Goal: Transaction & Acquisition: Purchase product/service

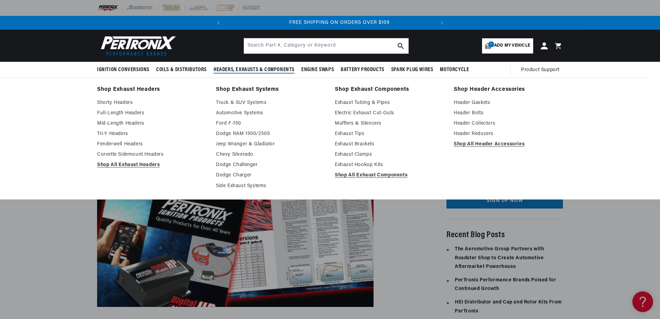
scroll to position [0, 209]
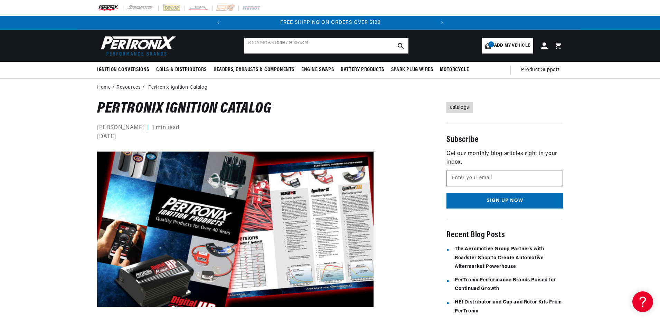
click at [320, 50] on input "text" at bounding box center [326, 45] width 164 height 15
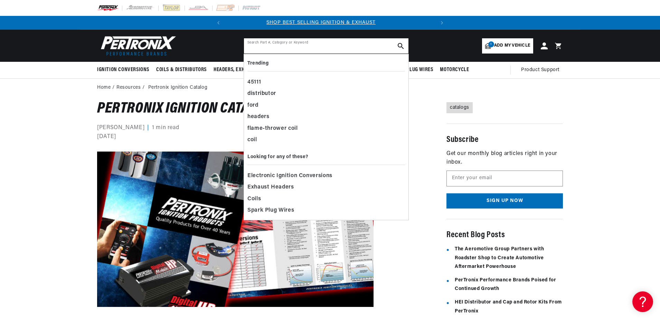
scroll to position [0, 0]
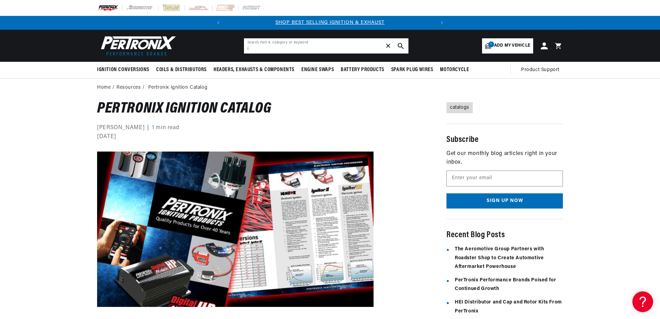
type input "i"
click at [390, 46] on span "✕" at bounding box center [388, 46] width 6 height 0
click at [454, 107] on link "catalogs" at bounding box center [459, 107] width 26 height 11
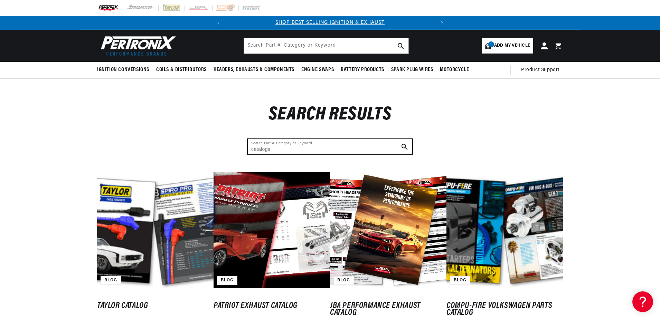
click at [371, 145] on input "catalogs" at bounding box center [330, 146] width 164 height 15
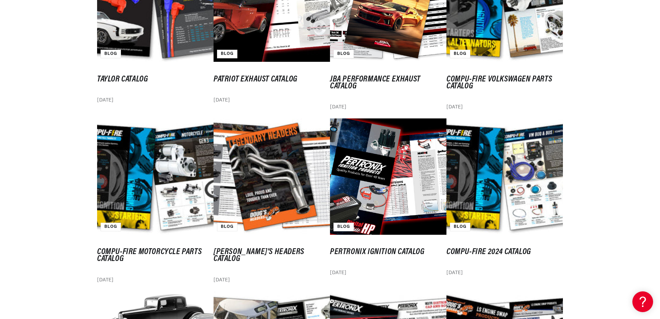
scroll to position [242, 0]
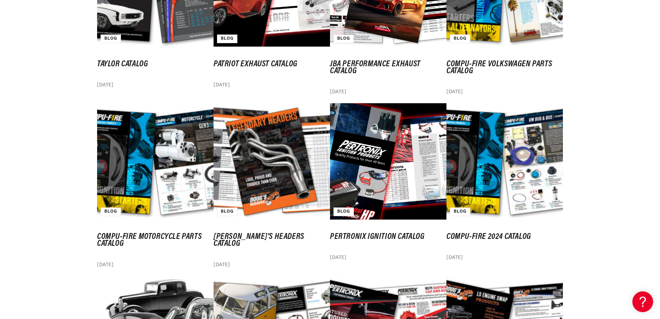
click at [378, 233] on link "Pertronix Ignition Catalog" at bounding box center [388, 236] width 116 height 7
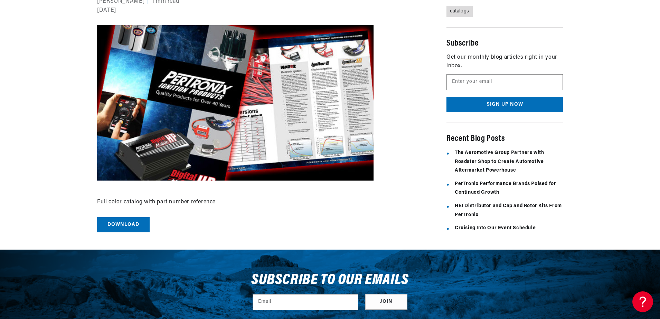
scroll to position [138, 0]
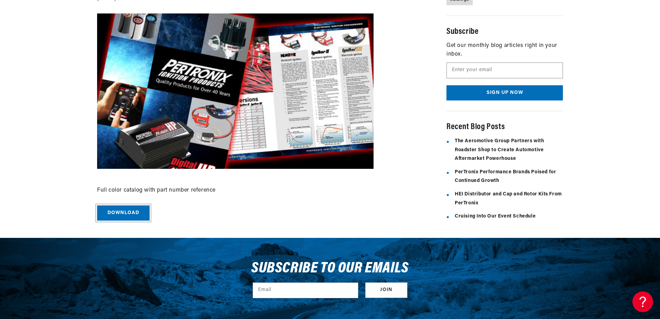
click at [114, 210] on link "Download" at bounding box center [123, 214] width 52 height 16
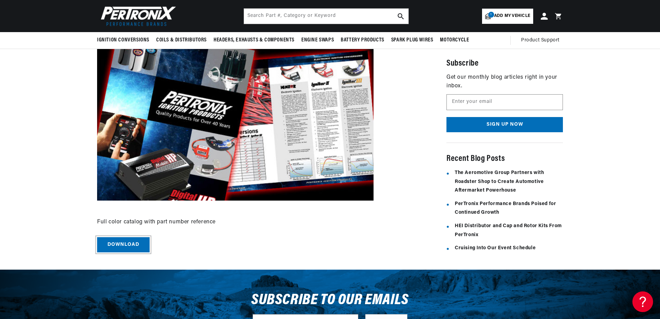
scroll to position [35, 0]
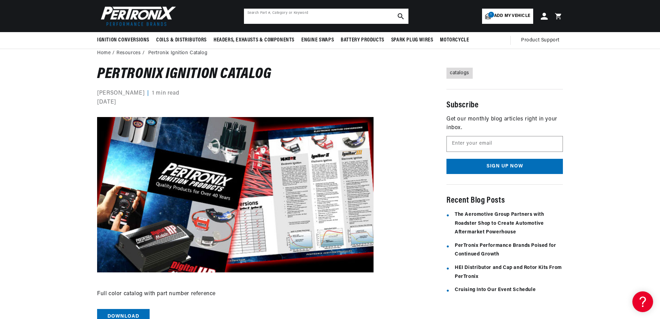
click at [297, 19] on input "text" at bounding box center [326, 16] width 164 height 15
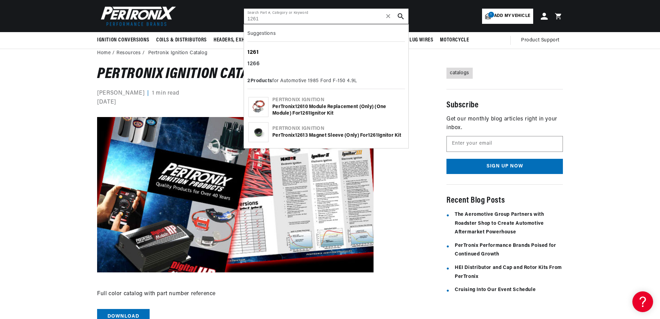
type input "1261"
click at [258, 53] on b "1261" at bounding box center [252, 53] width 11 height 6
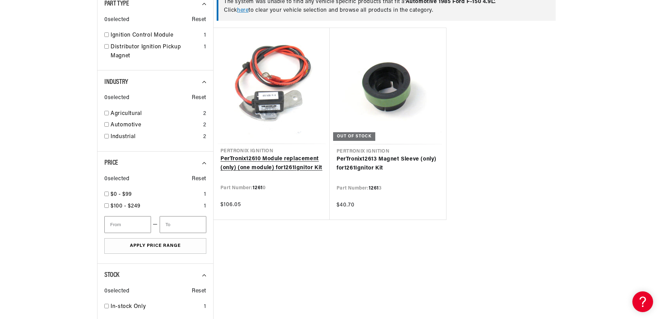
scroll to position [0, 209]
click at [268, 159] on link "PerTronix 1261 0 Module replacement (only) (one module) for 1261 Ignitor Kit" at bounding box center [271, 164] width 102 height 18
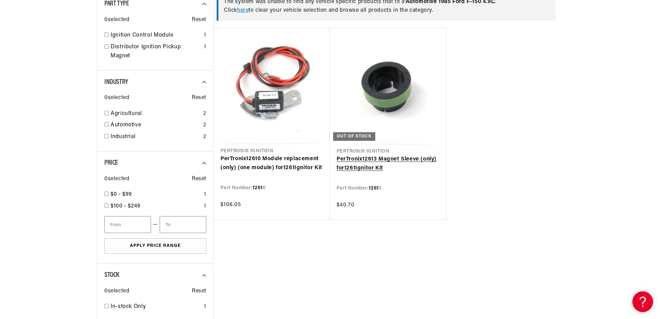
click at [377, 160] on link "PerTronix 1261 3 Magnet Sleeve (only) for 1261 Ignitor Kit" at bounding box center [387, 164] width 103 height 18
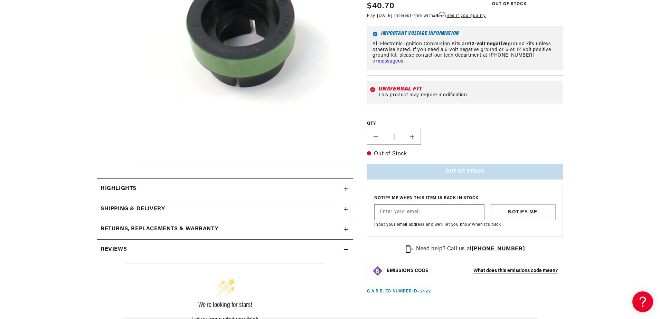
scroll to position [173, 0]
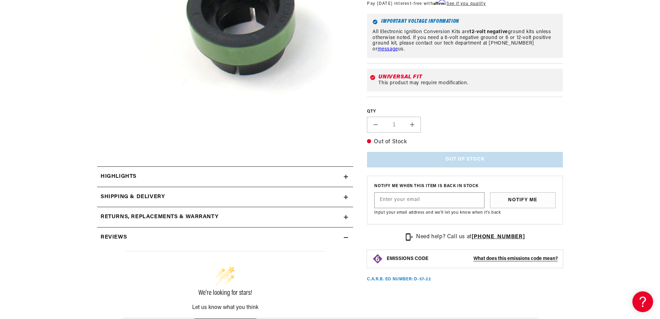
click at [113, 149] on button "Open media 1 in modal" at bounding box center [113, 149] width 0 height 0
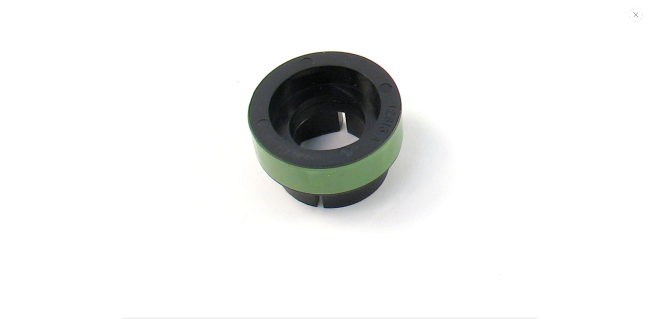
scroll to position [31, 0]
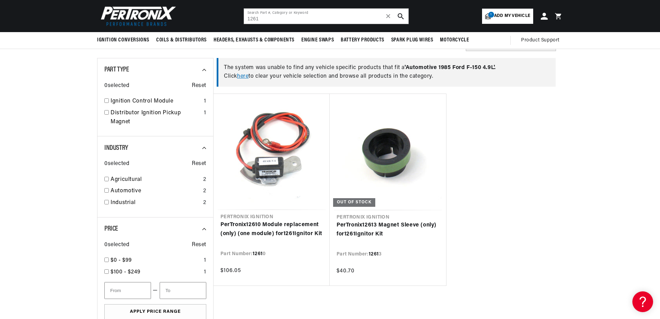
scroll to position [35, 0]
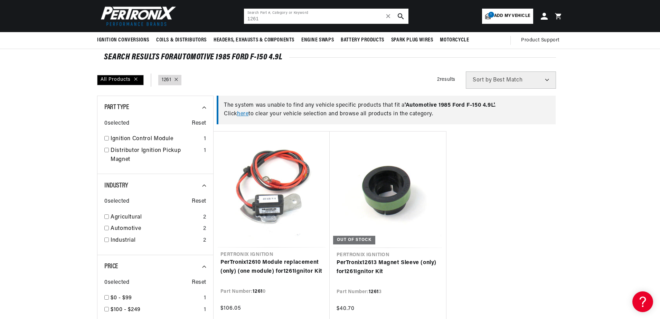
click at [270, 20] on input "1261" at bounding box center [326, 16] width 164 height 15
click at [399, 15] on icon "search button" at bounding box center [401, 16] width 6 height 6
click at [261, 17] on input "1261" at bounding box center [326, 16] width 164 height 15
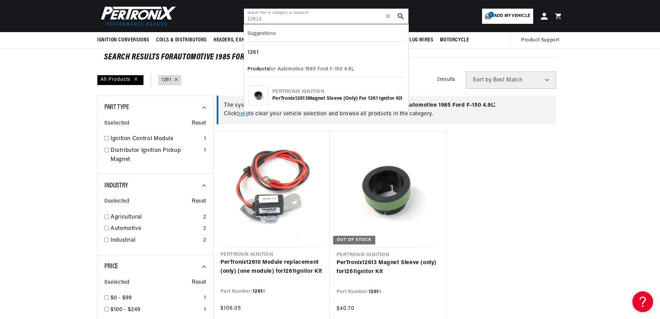
type input "12613"
click at [297, 96] on b "12613" at bounding box center [301, 98] width 13 height 5
